Goal: Transaction & Acquisition: Purchase product/service

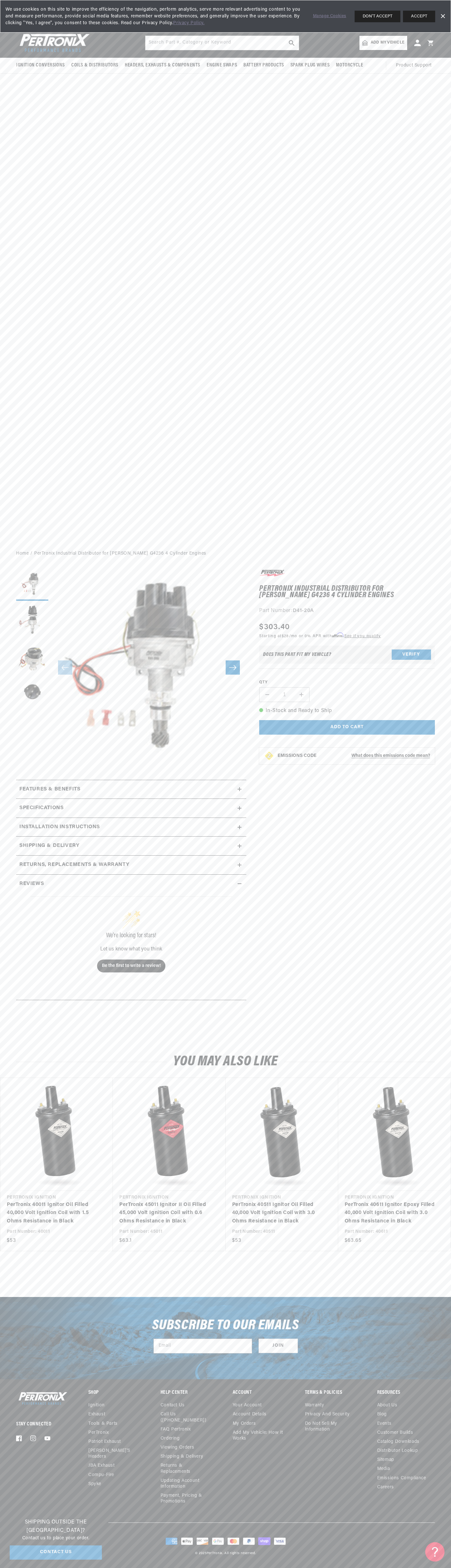
scroll to position [0, 196]
click at [416, 22] on div "We use cookies on this site to improve the efficiency of the navigation, perfor…" at bounding box center [226, 16] width 451 height 33
click at [420, 1031] on div "PerTronix Industrial Distributor for Perkins G4236 4 Cylinder Engines PerTronix…" at bounding box center [341, 803] width 189 height 469
click at [432, 1567] on html "Skip to content Your cart Your cart is empty Get the right parts the first time…" at bounding box center [226, 784] width 451 height 1568
click at [28, 131] on div "Ignition Conversions Shop by Feature Ignitor© The Original Ignitor© Ignitor© II" at bounding box center [226, 286] width 451 height 517
